Goal: Navigation & Orientation: Find specific page/section

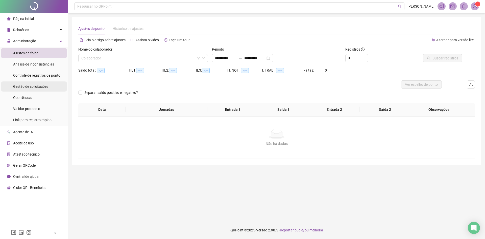
click at [45, 85] on span "Gestão de solicitações" at bounding box center [30, 86] width 35 height 4
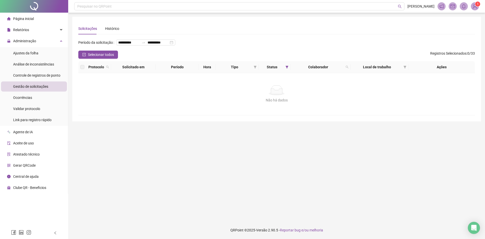
click at [47, 84] on span "Gestão de solicitações" at bounding box center [30, 86] width 35 height 4
click at [53, 75] on span "Controle de registros de ponto" at bounding box center [36, 75] width 47 height 4
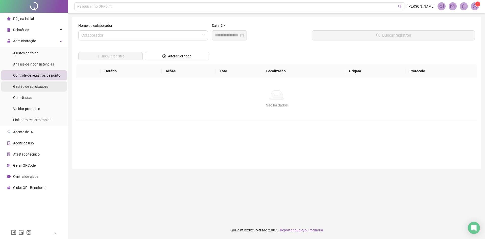
click at [48, 87] on li "Gestão de solicitações" at bounding box center [34, 86] width 66 height 10
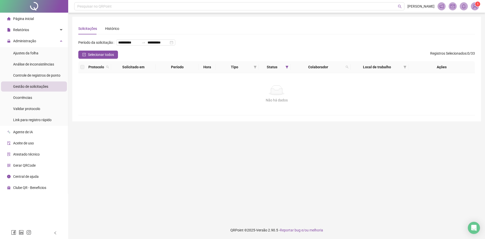
click at [51, 81] on li "Gestão de solicitações" at bounding box center [34, 86] width 66 height 10
click at [54, 73] on span "Controle de registros de ponto" at bounding box center [36, 75] width 47 height 4
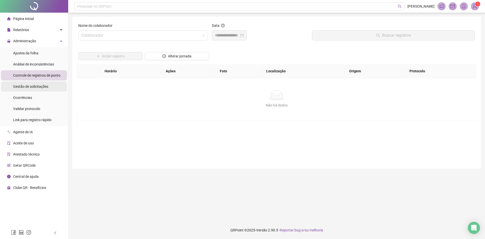
click at [46, 85] on span "Gestão de solicitações" at bounding box center [30, 86] width 35 height 4
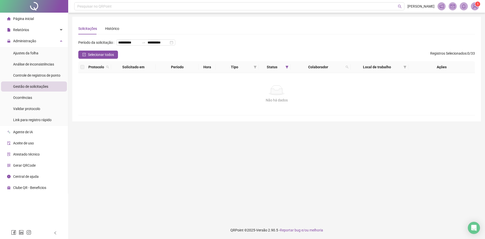
click at [48, 86] on li "Gestão de solicitações" at bounding box center [34, 86] width 66 height 10
click at [34, 95] on li "Ocorrências" at bounding box center [34, 97] width 66 height 10
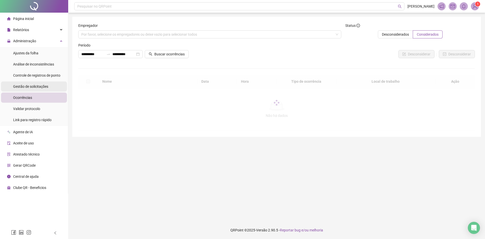
click at [36, 85] on span "Gestão de solicitações" at bounding box center [30, 86] width 35 height 4
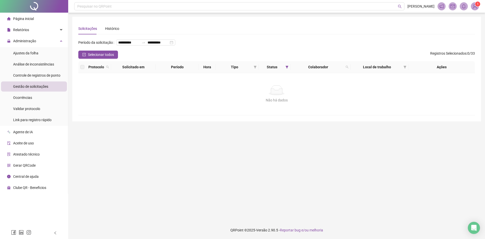
click at [43, 85] on span "Gestão de solicitações" at bounding box center [30, 86] width 35 height 4
click at [39, 98] on li "Ocorrências" at bounding box center [34, 97] width 66 height 10
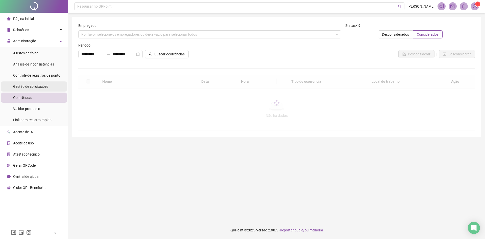
click at [54, 87] on li "Gestão de solicitações" at bounding box center [34, 86] width 66 height 10
